Goal: Task Accomplishment & Management: Use online tool/utility

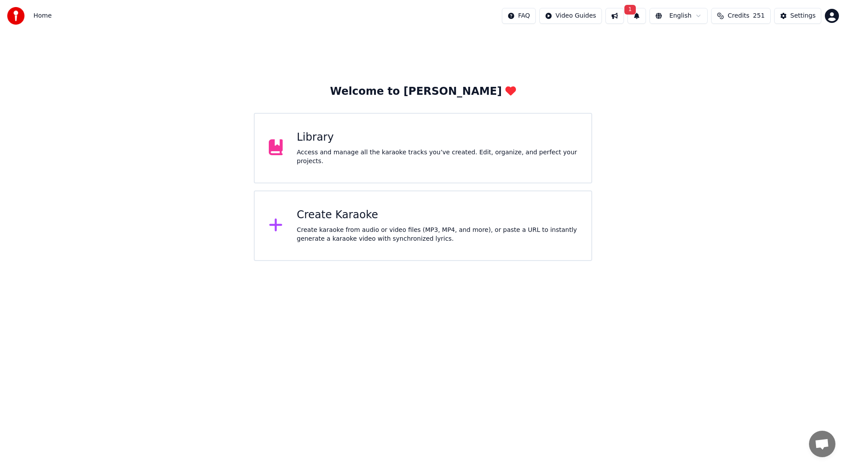
click at [389, 210] on div "Create Karaoke" at bounding box center [437, 215] width 281 height 14
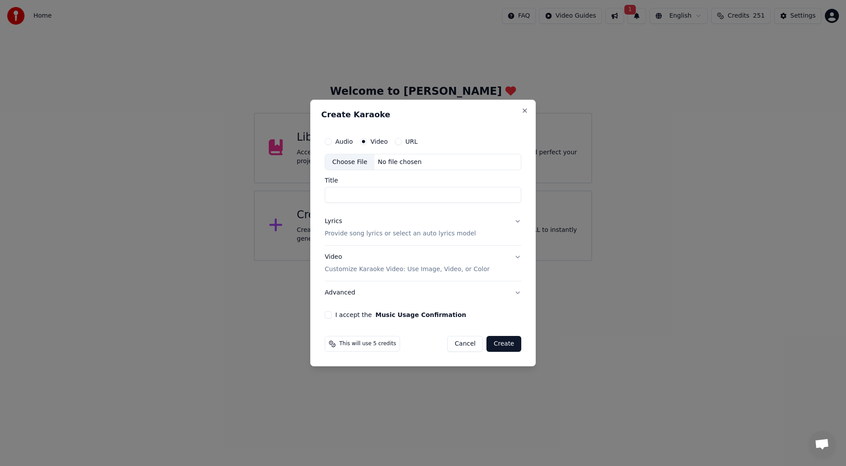
click at [347, 162] on div "Choose File" at bounding box center [349, 162] width 49 height 16
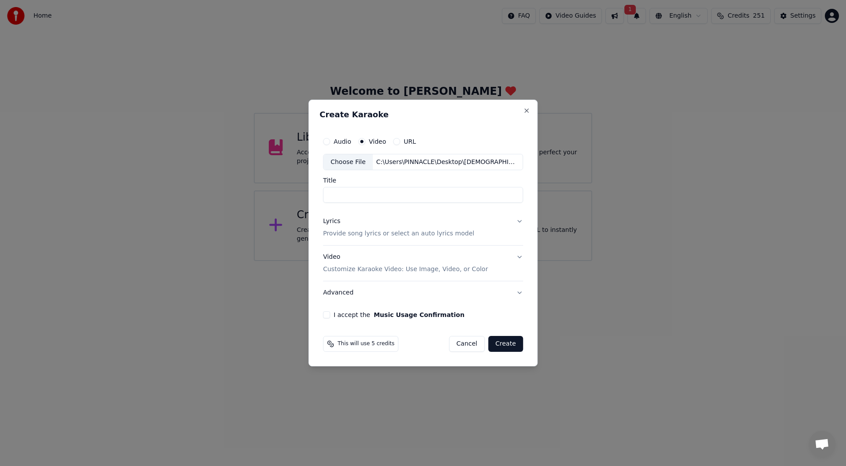
type input "**********"
click at [331, 222] on div "Lyrics" at bounding box center [331, 221] width 17 height 9
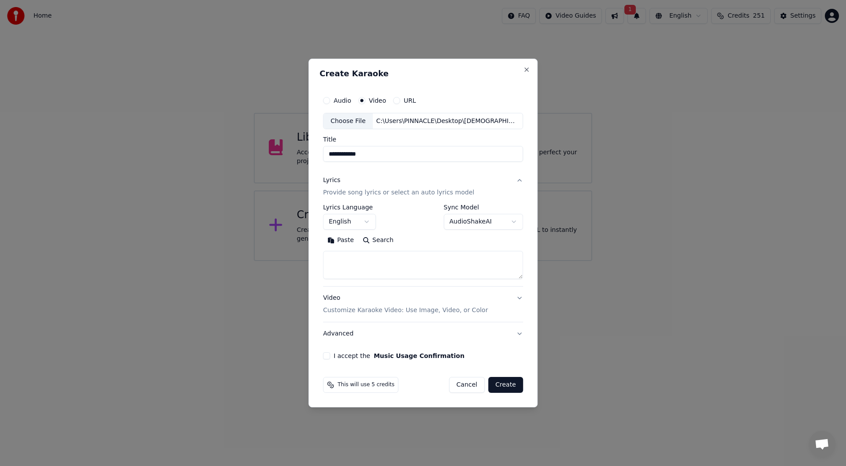
click at [341, 237] on button "Paste" at bounding box center [340, 240] width 35 height 14
click at [325, 355] on button "I accept the Music Usage Confirmation" at bounding box center [326, 355] width 7 height 7
click at [501, 385] on button "Create" at bounding box center [505, 385] width 35 height 16
type textarea "**********"
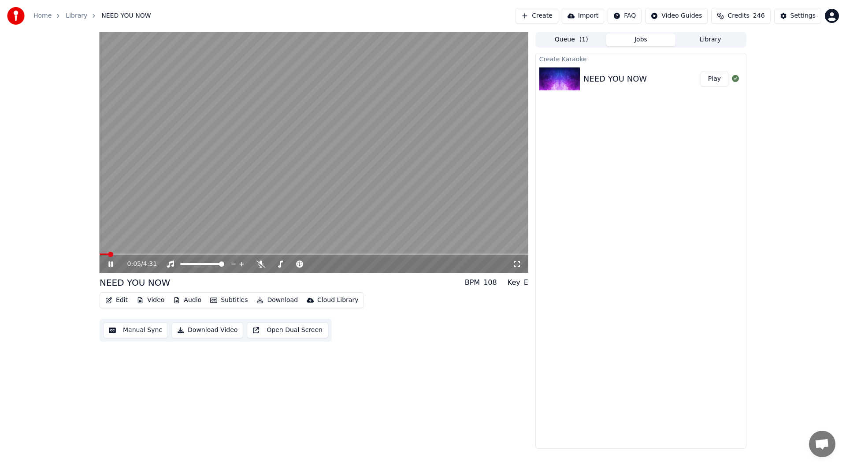
click at [518, 262] on icon at bounding box center [516, 263] width 9 height 7
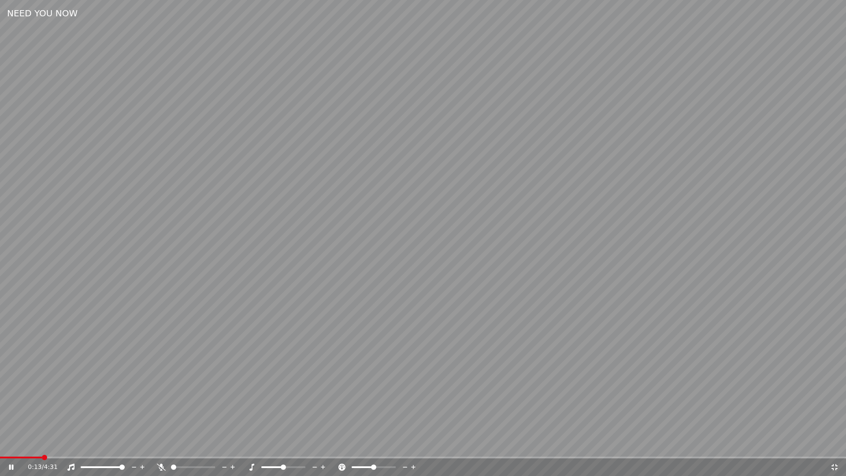
click at [160, 465] on icon at bounding box center [161, 466] width 9 height 7
click at [834, 465] on icon at bounding box center [834, 466] width 9 height 7
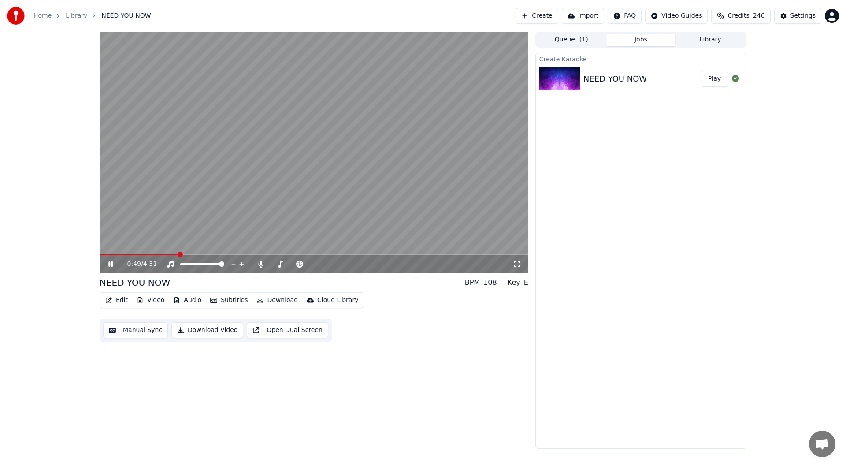
click at [111, 263] on icon at bounding box center [117, 263] width 21 height 7
click at [100, 257] on span at bounding box center [102, 254] width 5 height 5
click at [118, 297] on button "Edit" at bounding box center [117, 300] width 30 height 12
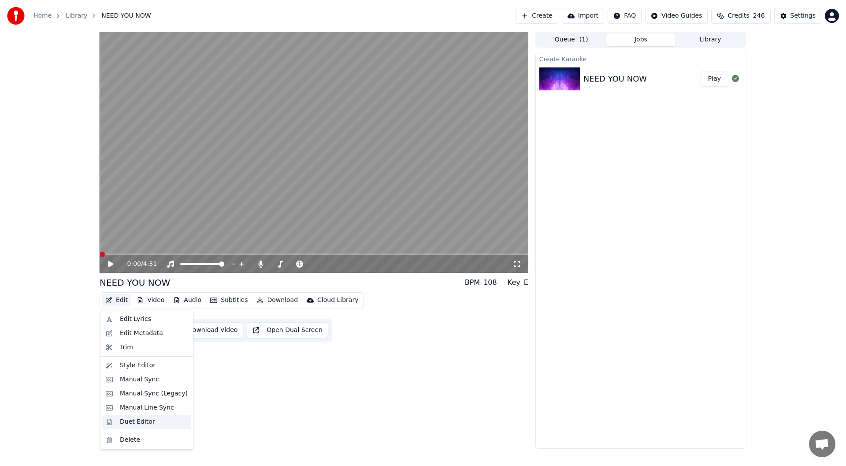
click at [136, 421] on div "Duet Editor" at bounding box center [137, 421] width 35 height 9
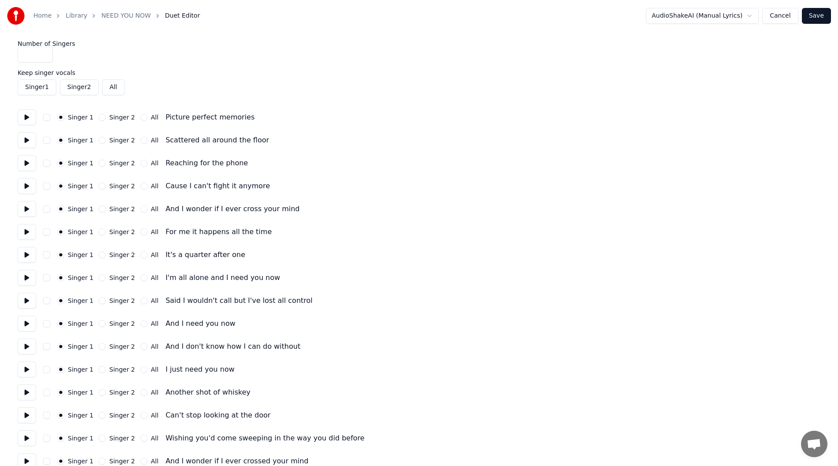
click at [99, 116] on button "Singer 2" at bounding box center [102, 117] width 7 height 7
click at [99, 139] on button "Singer 2" at bounding box center [102, 140] width 7 height 7
click at [99, 163] on button "Singer 2" at bounding box center [102, 162] width 7 height 7
click at [100, 185] on button "Singer 2" at bounding box center [102, 185] width 7 height 7
click at [25, 208] on button at bounding box center [27, 209] width 19 height 16
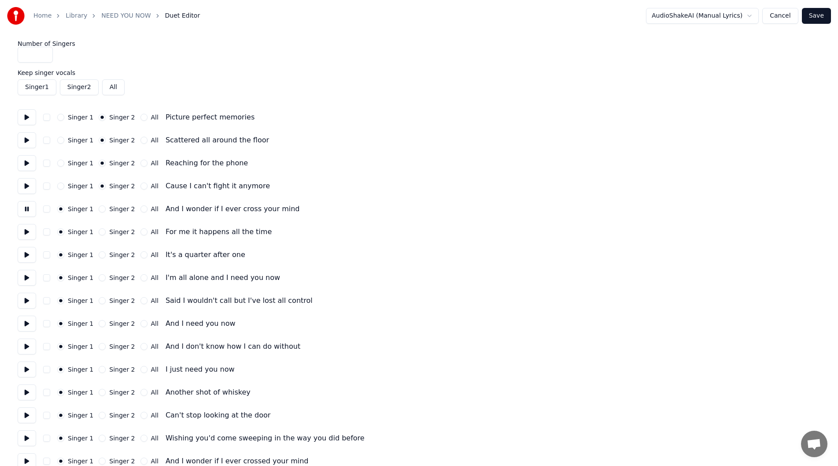
click at [26, 180] on button at bounding box center [27, 186] width 19 height 16
click at [26, 184] on button at bounding box center [27, 186] width 19 height 16
click at [26, 207] on button at bounding box center [27, 209] width 19 height 16
click at [141, 207] on button "All" at bounding box center [144, 208] width 7 height 7
click at [100, 231] on button "Singer 2" at bounding box center [102, 231] width 7 height 7
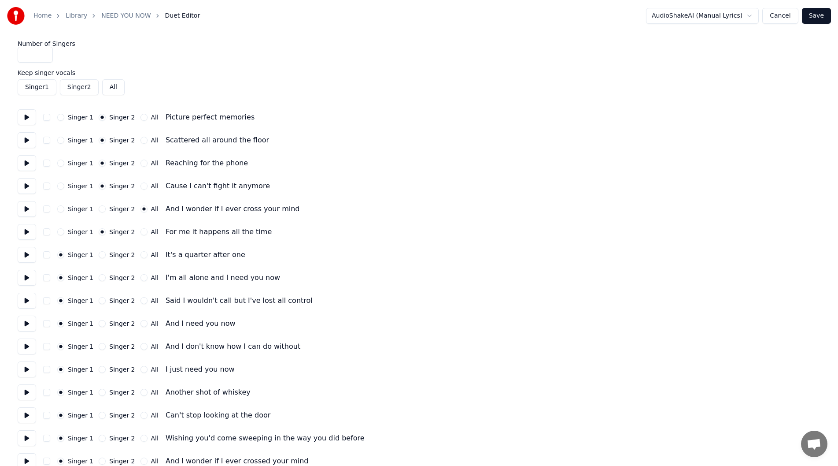
click at [21, 232] on button at bounding box center [27, 232] width 19 height 16
click at [22, 231] on button at bounding box center [27, 232] width 19 height 16
click at [25, 232] on button at bounding box center [27, 232] width 19 height 16
click at [26, 233] on button at bounding box center [27, 232] width 19 height 16
click at [28, 229] on button at bounding box center [27, 232] width 19 height 16
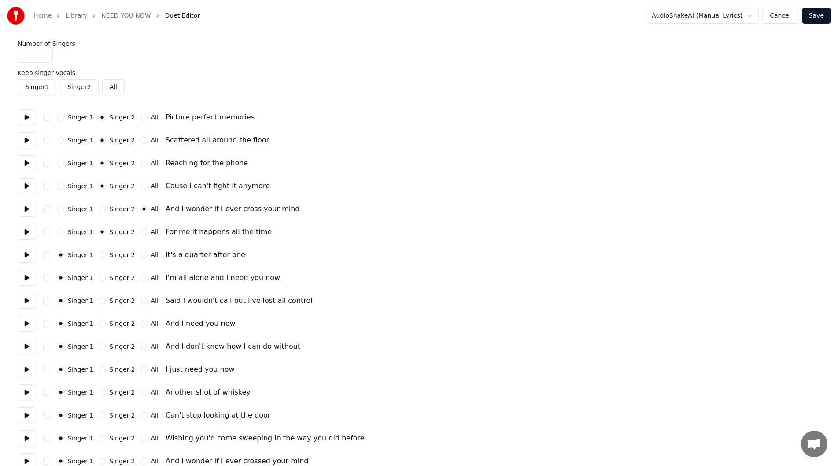
click at [141, 254] on button "All" at bounding box center [144, 254] width 7 height 7
click at [141, 276] on button "All" at bounding box center [144, 277] width 7 height 7
click at [26, 253] on button at bounding box center [27, 255] width 19 height 16
click at [26, 274] on button at bounding box center [27, 278] width 19 height 16
click at [26, 275] on button at bounding box center [27, 278] width 19 height 16
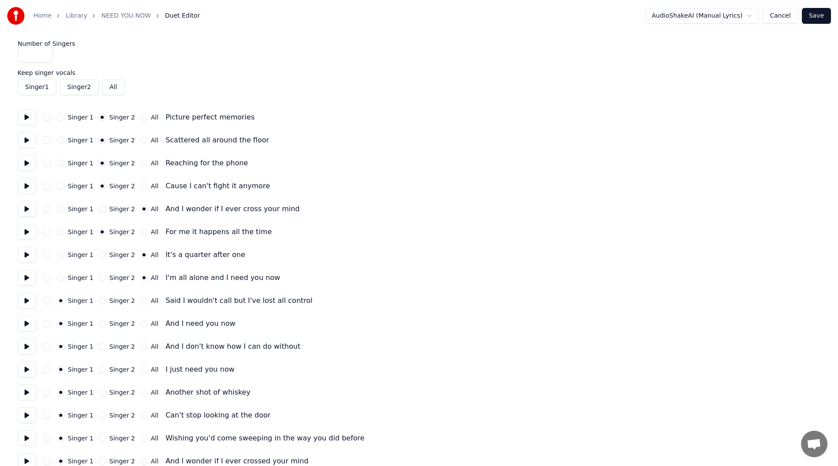
click at [99, 278] on button "Singer 2" at bounding box center [102, 277] width 7 height 7
click at [99, 254] on button "Singer 2" at bounding box center [102, 254] width 7 height 7
click at [23, 254] on button at bounding box center [27, 255] width 19 height 16
click at [28, 278] on button at bounding box center [27, 278] width 19 height 16
click at [99, 299] on button "Singer 2" at bounding box center [102, 300] width 7 height 7
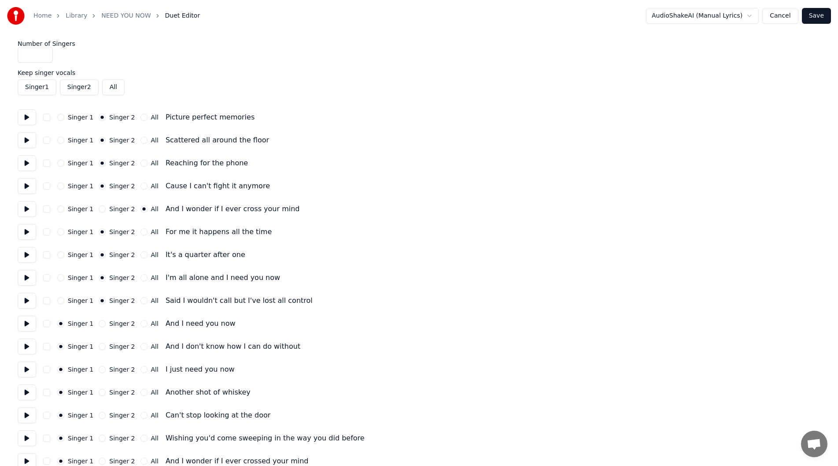
click at [30, 300] on button at bounding box center [27, 301] width 19 height 16
click at [99, 323] on button "Singer 2" at bounding box center [102, 323] width 7 height 7
click at [24, 323] on button at bounding box center [27, 323] width 19 height 16
click at [99, 348] on button "Singer 2" at bounding box center [102, 346] width 7 height 7
click at [29, 345] on button at bounding box center [27, 346] width 19 height 16
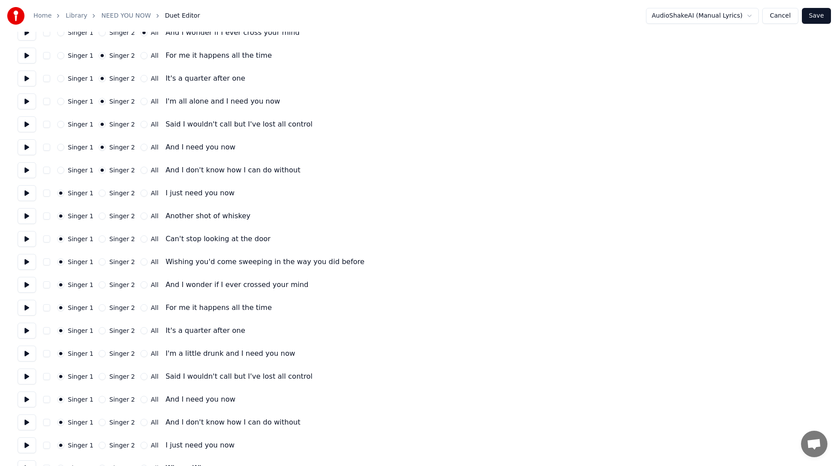
scroll to position [220, 0]
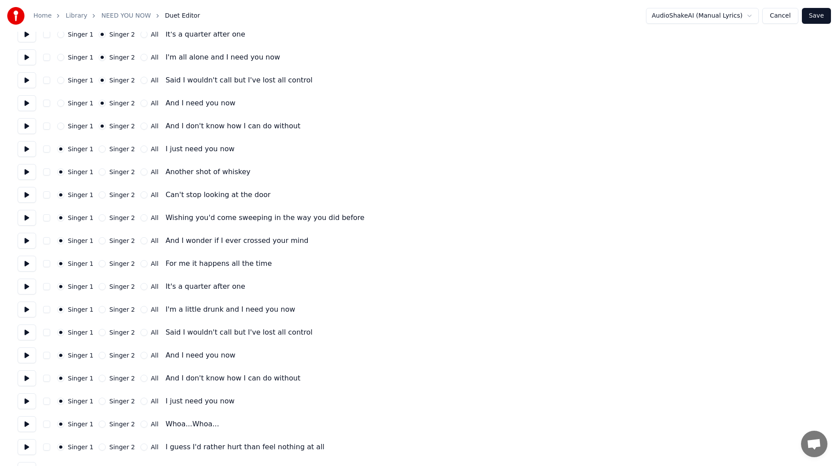
click at [99, 148] on button "Singer 2" at bounding box center [102, 148] width 7 height 7
click at [27, 167] on button at bounding box center [27, 172] width 19 height 16
click at [26, 193] on button at bounding box center [27, 195] width 19 height 16
click at [25, 217] on button at bounding box center [27, 218] width 19 height 16
click at [24, 239] on button at bounding box center [27, 241] width 19 height 16
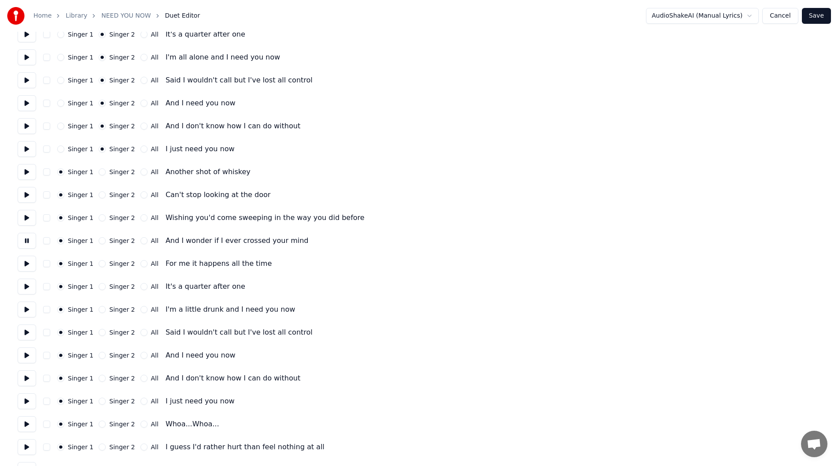
click at [24, 239] on button at bounding box center [27, 241] width 19 height 16
click at [141, 239] on button "All" at bounding box center [144, 240] width 7 height 7
click at [141, 286] on button "All" at bounding box center [144, 286] width 7 height 7
click at [141, 309] on button "All" at bounding box center [144, 309] width 7 height 7
click at [141, 333] on button "All" at bounding box center [144, 332] width 7 height 7
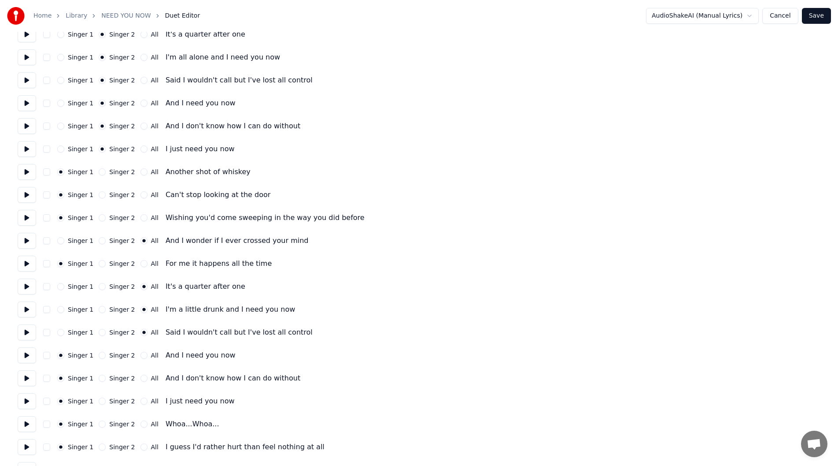
click at [141, 353] on button "All" at bounding box center [144, 355] width 7 height 7
click at [141, 377] on button "All" at bounding box center [144, 377] width 7 height 7
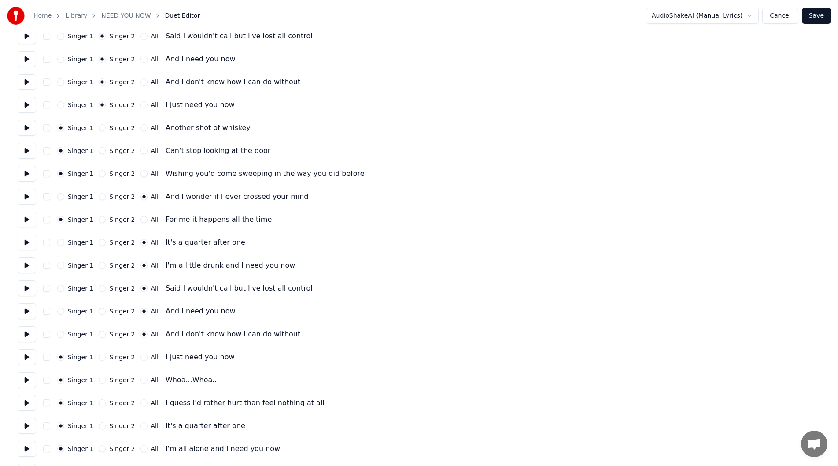
scroll to position [308, 0]
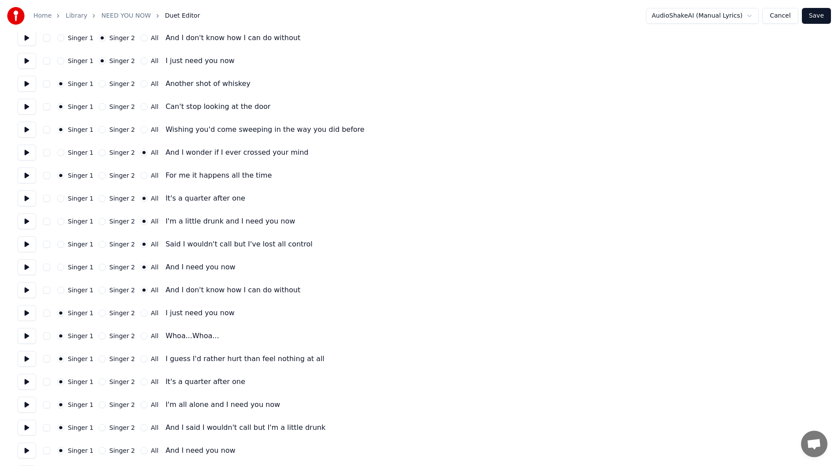
click at [141, 310] on button "All" at bounding box center [144, 312] width 7 height 7
click at [141, 335] on button "All" at bounding box center [144, 335] width 7 height 7
click at [99, 334] on button "Singer 2" at bounding box center [102, 335] width 7 height 7
drag, startPoint x: 137, startPoint y: 358, endPoint x: 139, endPoint y: 363, distance: 5.7
click at [141, 358] on button "All" at bounding box center [144, 358] width 7 height 7
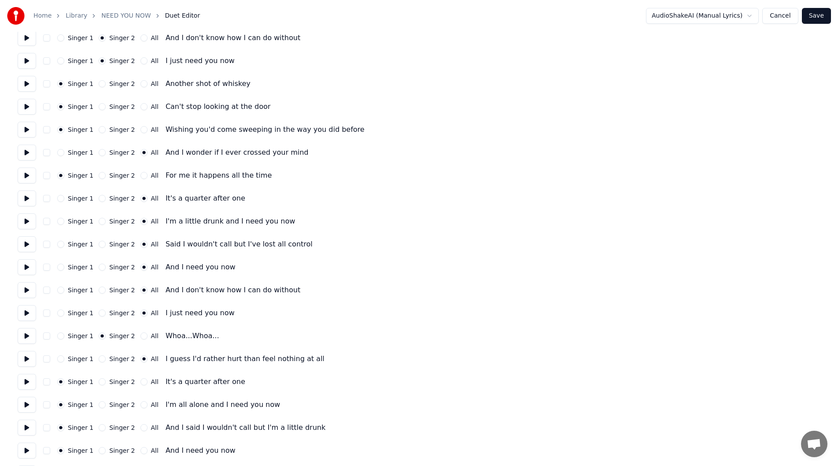
click at [141, 379] on button "All" at bounding box center [144, 381] width 7 height 7
click at [99, 382] on button "Singer 2" at bounding box center [102, 381] width 7 height 7
click at [99, 403] on button "Singer 2" at bounding box center [102, 404] width 7 height 7
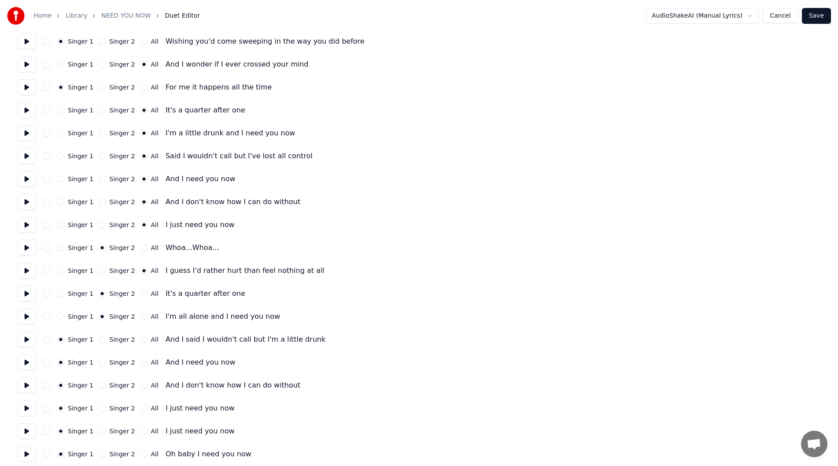
scroll to position [401, 0]
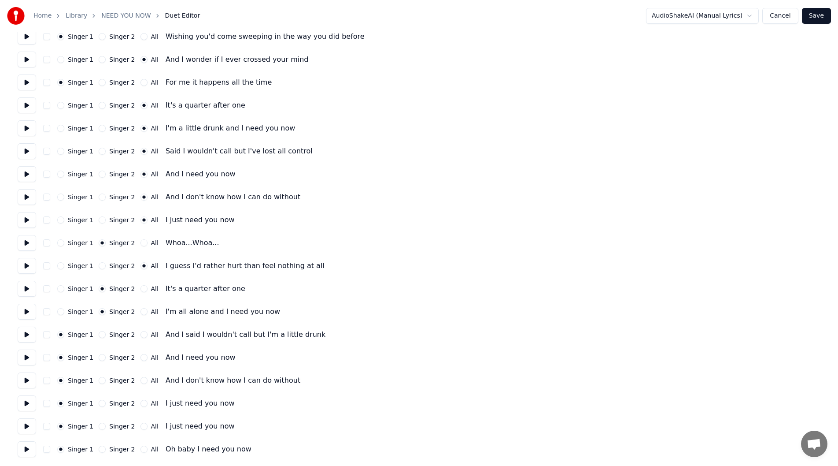
click at [141, 380] on button "All" at bounding box center [144, 380] width 7 height 7
click at [141, 401] on button "All" at bounding box center [144, 403] width 7 height 7
click at [99, 426] on button "Singer 2" at bounding box center [102, 425] width 7 height 7
click at [99, 403] on button "Singer 2" at bounding box center [102, 403] width 7 height 7
click at [99, 380] on button "Singer 2" at bounding box center [102, 380] width 7 height 7
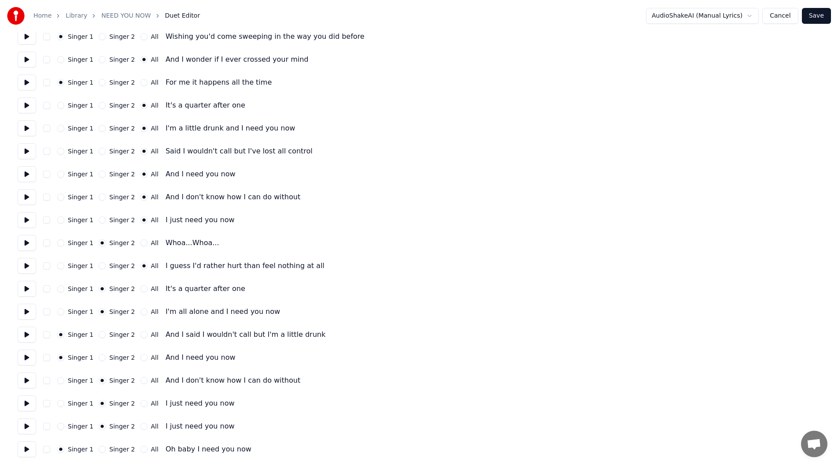
click at [100, 448] on button "Singer 2" at bounding box center [102, 448] width 7 height 7
click at [819, 13] on button "Save" at bounding box center [816, 16] width 29 height 16
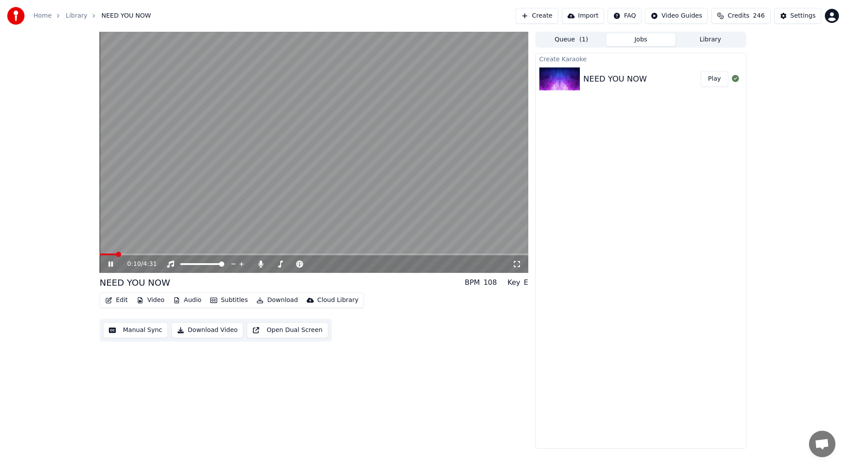
click at [515, 263] on icon at bounding box center [516, 263] width 9 height 7
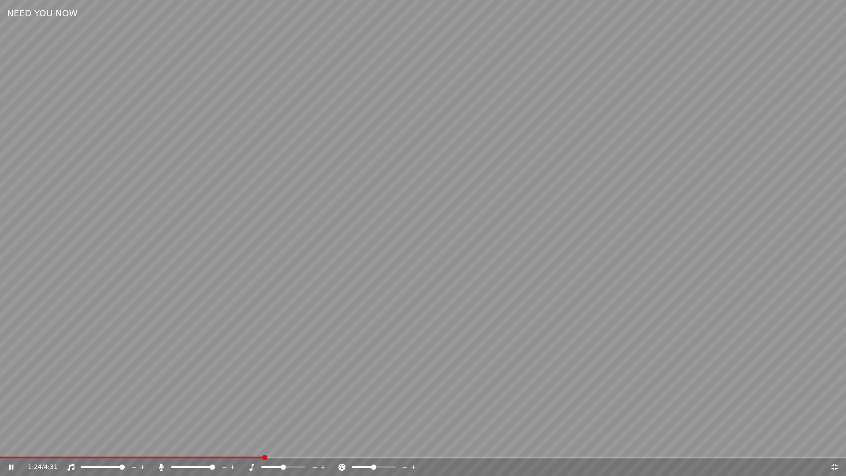
click at [835, 465] on icon at bounding box center [834, 466] width 9 height 7
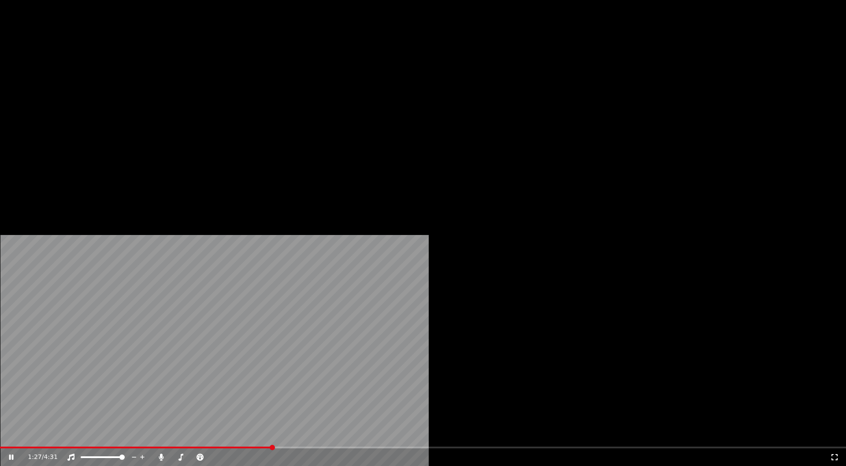
click at [111, 62] on icon "button" at bounding box center [108, 59] width 7 height 6
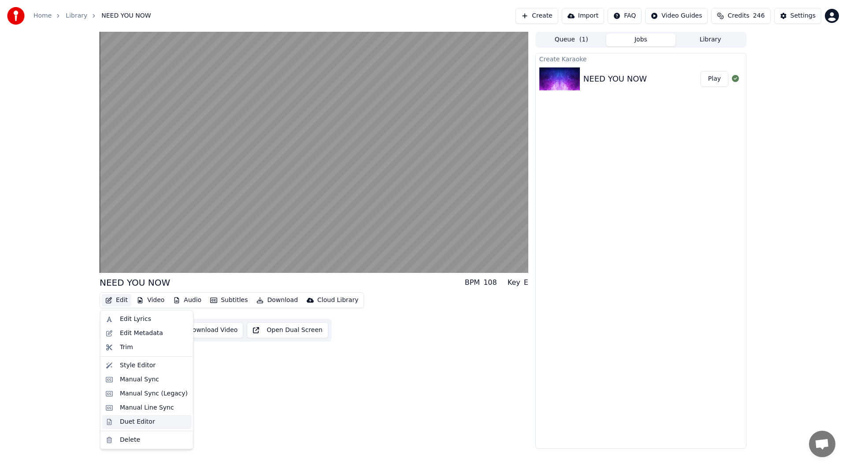
click at [137, 422] on div "Duet Editor" at bounding box center [137, 421] width 35 height 9
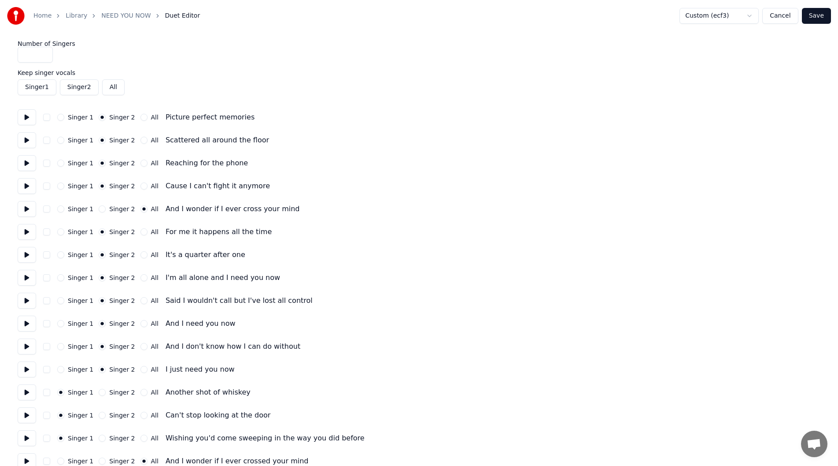
click at [26, 298] on button at bounding box center [27, 301] width 19 height 16
click at [141, 300] on button "All" at bounding box center [144, 300] width 7 height 7
click at [25, 275] on button at bounding box center [27, 278] width 19 height 16
click at [16, 205] on div "Home Library NEED YOU NOW Duet Editor Custom (ecf3) Cancel Save Number of Singe…" at bounding box center [419, 429] width 838 height 858
click at [23, 208] on button at bounding box center [27, 209] width 19 height 16
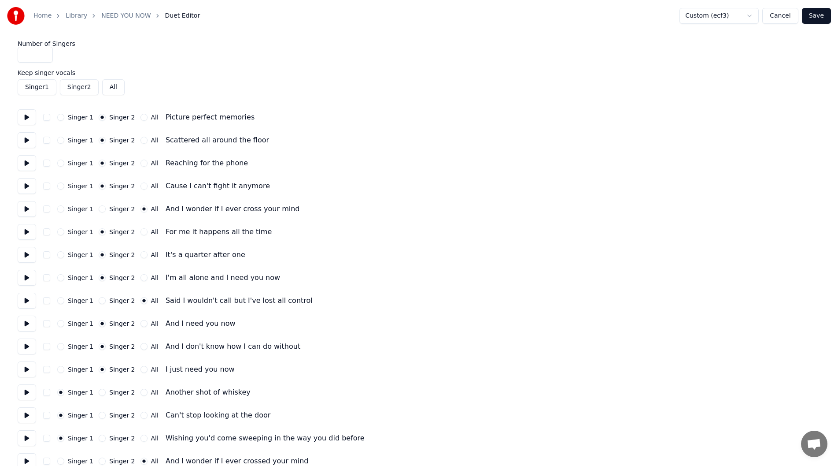
click at [27, 229] on button at bounding box center [27, 232] width 19 height 16
click at [25, 248] on button at bounding box center [27, 255] width 19 height 16
click at [28, 274] on button at bounding box center [27, 278] width 19 height 16
click at [26, 299] on button at bounding box center [27, 301] width 19 height 16
click at [22, 321] on button at bounding box center [27, 323] width 19 height 16
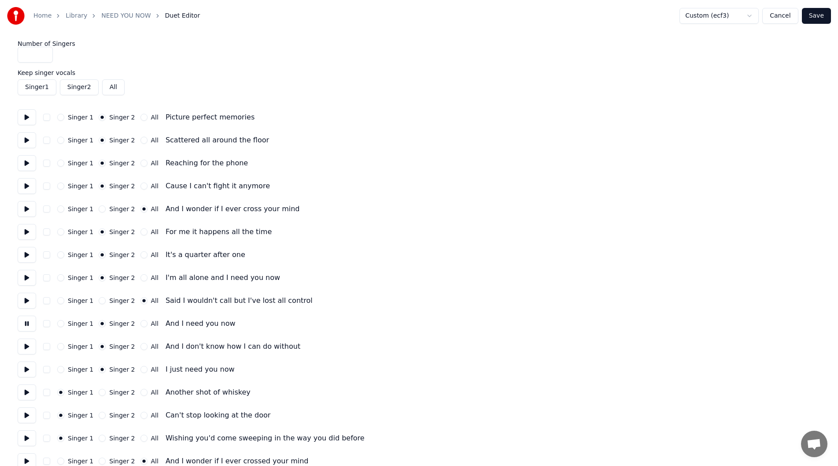
click at [26, 322] on button at bounding box center [27, 323] width 19 height 16
click at [28, 346] on button at bounding box center [27, 346] width 19 height 16
click at [26, 320] on button at bounding box center [27, 323] width 19 height 16
click at [812, 16] on button "Save" at bounding box center [816, 16] width 29 height 16
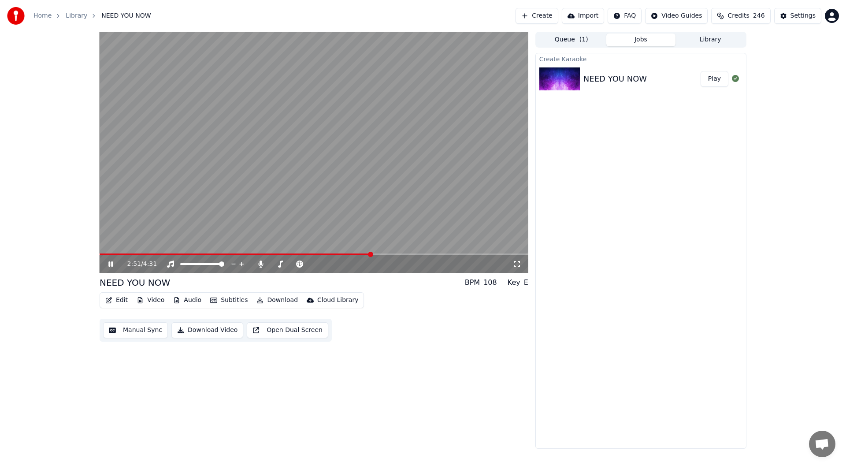
click at [108, 263] on icon at bounding box center [117, 263] width 21 height 7
click at [115, 299] on button "Edit" at bounding box center [117, 300] width 30 height 12
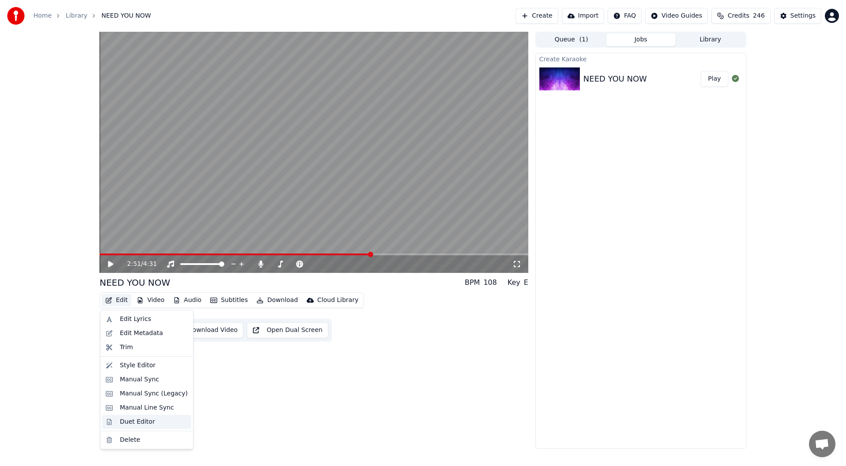
click at [135, 422] on div "Duet Editor" at bounding box center [137, 421] width 35 height 9
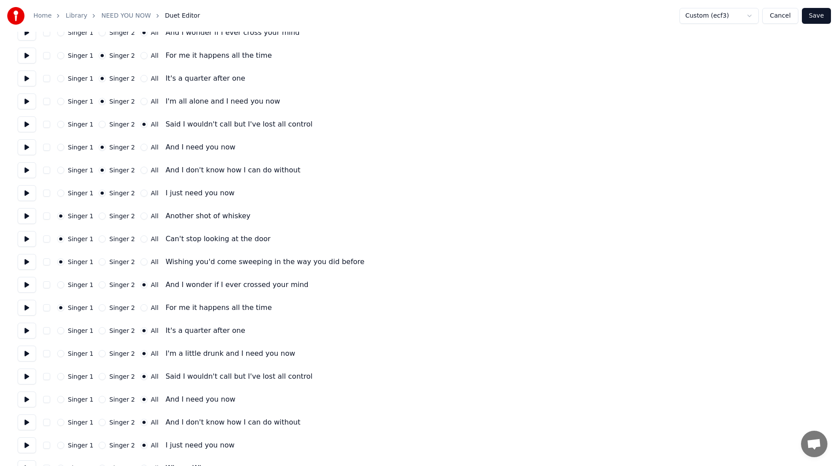
scroll to position [264, 0]
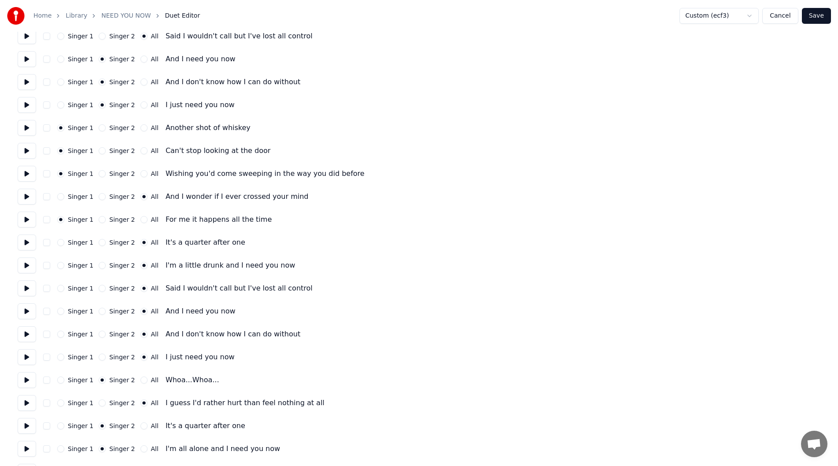
click at [61, 378] on button "Singer 1" at bounding box center [60, 379] width 7 height 7
click at [817, 9] on button "Save" at bounding box center [816, 16] width 29 height 16
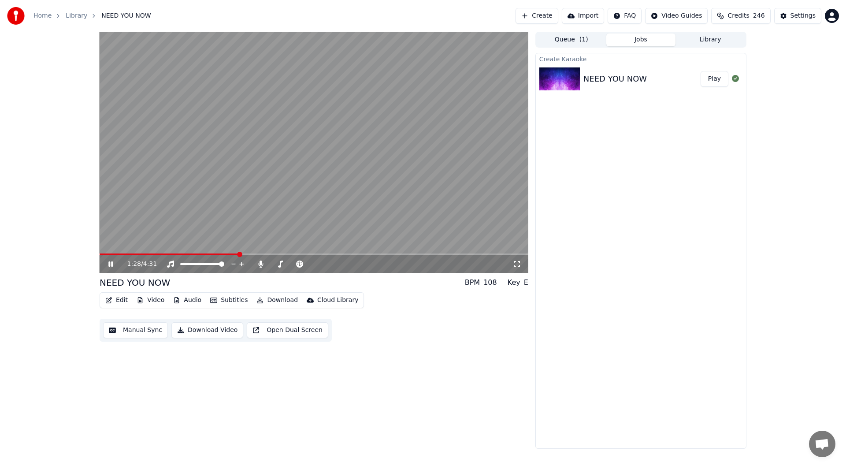
click at [239, 254] on span at bounding box center [314, 254] width 429 height 2
